Goal: Task Accomplishment & Management: Use online tool/utility

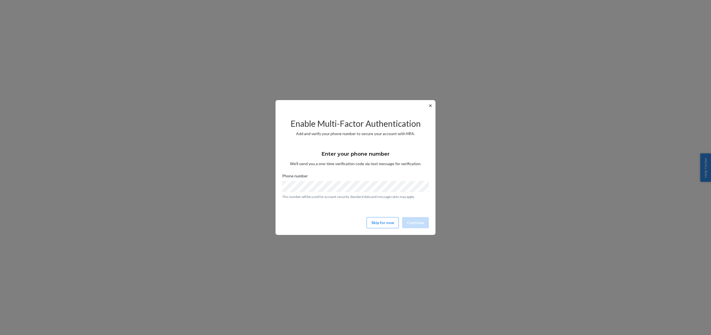
click at [430, 105] on button "✕" at bounding box center [430, 105] width 6 height 7
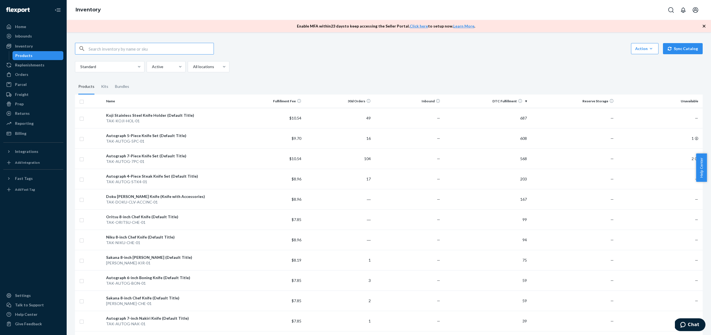
click at [341, 74] on div "Action Create product Create kit or bundle Bulk create products Bulk update pro…" at bounding box center [389, 300] width 636 height 528
click at [260, 46] on div "Action Create product Create kit or bundle Bulk create products Bulk update pro…" at bounding box center [389, 49] width 628 height 12
drag, startPoint x: 167, startPoint y: 87, endPoint x: 136, endPoint y: 25, distance: 69.7
click at [136, 25] on div "Inventory Enable MFA [DATE] to keep accessing the Seller Portal. Click here to …" at bounding box center [389, 167] width 644 height 335
click at [136, 25] on div "Enable MFA [DATE] to keep accessing the Seller Portal. Click here to setup now.…" at bounding box center [389, 26] width 644 height 12
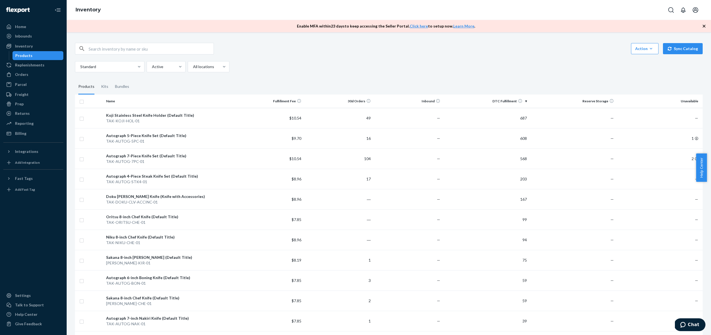
click at [133, 11] on div "Inventory" at bounding box center [389, 10] width 644 height 20
drag, startPoint x: 142, startPoint y: 22, endPoint x: 245, endPoint y: 88, distance: 121.7
click at [245, 88] on div "Inventory Enable MFA [DATE] to keep accessing the Seller Portal. Click here to …" at bounding box center [389, 167] width 644 height 335
click at [245, 88] on fieldset "Products Kits Bundles" at bounding box center [389, 87] width 628 height 16
drag, startPoint x: 245, startPoint y: 88, endPoint x: 76, endPoint y: 9, distance: 186.4
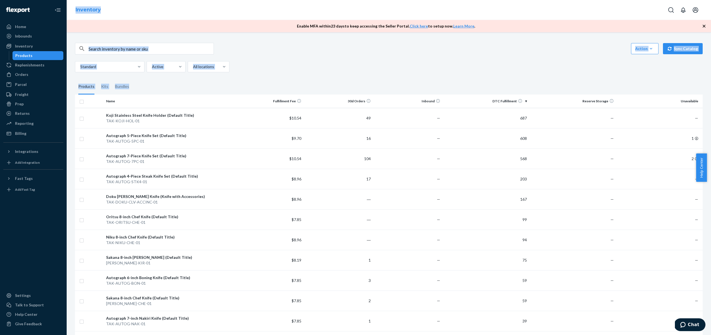
click at [76, 9] on div "Inventory Enable MFA [DATE] to keep accessing the Seller Portal. Click here to …" at bounding box center [389, 167] width 644 height 335
click at [76, 9] on link "Inventory" at bounding box center [88, 10] width 25 height 6
click at [71, 9] on ol "Inventory" at bounding box center [88, 10] width 34 height 16
drag, startPoint x: 74, startPoint y: 9, endPoint x: 267, endPoint y: 70, distance: 202.5
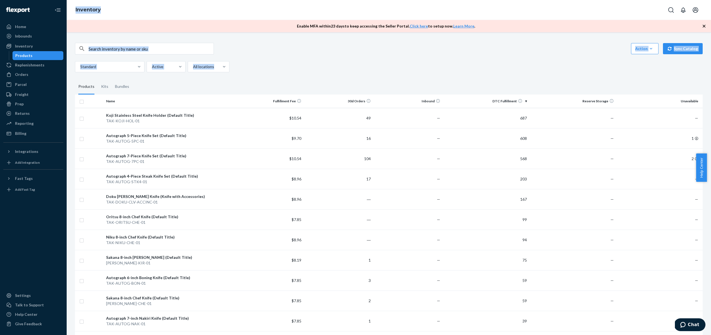
click at [267, 70] on div "Inventory Enable MFA [DATE] to keep accessing the Seller Portal. Click here to …" at bounding box center [389, 167] width 644 height 335
click at [272, 74] on div "Action Create product Create kit or bundle Bulk create products Bulk update pro…" at bounding box center [389, 300] width 636 height 528
drag, startPoint x: 72, startPoint y: 3, endPoint x: 356, endPoint y: 84, distance: 295.6
click at [356, 84] on div "Inventory Enable MFA [DATE] to keep accessing the Seller Portal. Click here to …" at bounding box center [389, 167] width 644 height 335
click at [356, 84] on fieldset "Products Kits Bundles" at bounding box center [389, 87] width 628 height 16
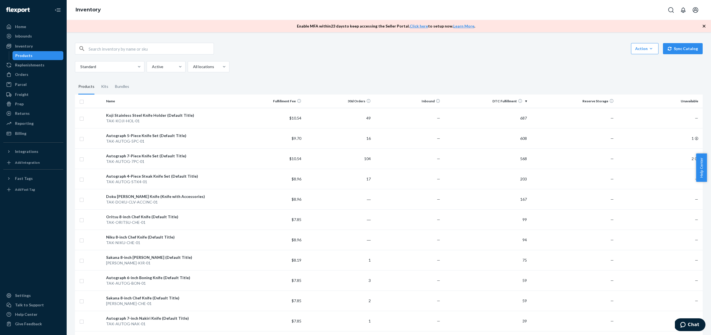
click at [354, 84] on fieldset "Products Kits Bundles" at bounding box center [389, 87] width 628 height 16
drag, startPoint x: 71, startPoint y: 4, endPoint x: 226, endPoint y: 85, distance: 174.5
click at [226, 85] on div "Inventory Enable MFA [DATE] to keep accessing the Seller Portal. Click here to …" at bounding box center [389, 167] width 644 height 335
click at [226, 85] on fieldset "Products Kits Bundles" at bounding box center [389, 87] width 628 height 16
click at [127, 36] on div "Action Create product Create kit or bundle Bulk create products Bulk update pro…" at bounding box center [389, 300] width 636 height 528
